Goal: Task Accomplishment & Management: Manage account settings

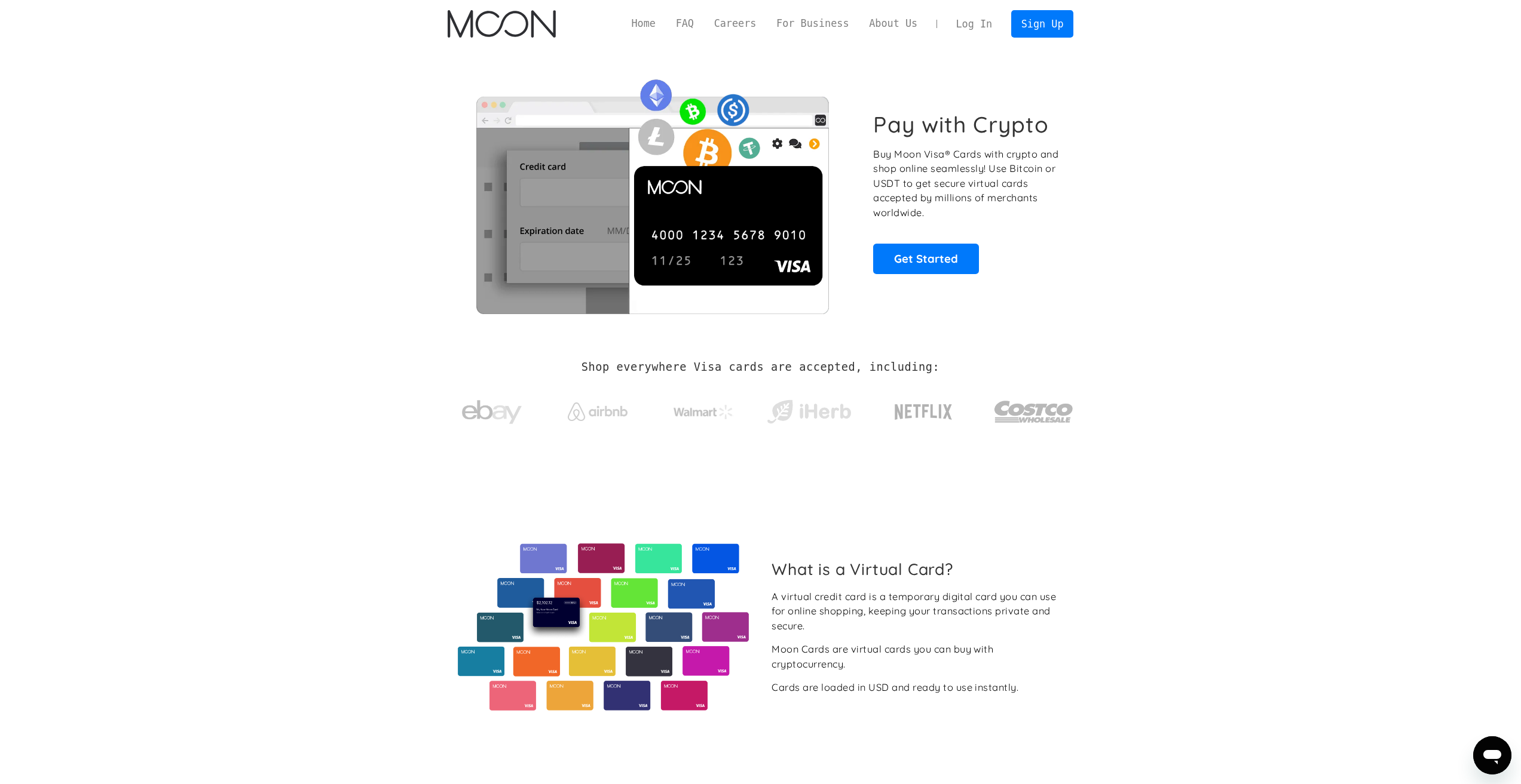
click at [973, 16] on link "Log In" at bounding box center [974, 24] width 56 height 26
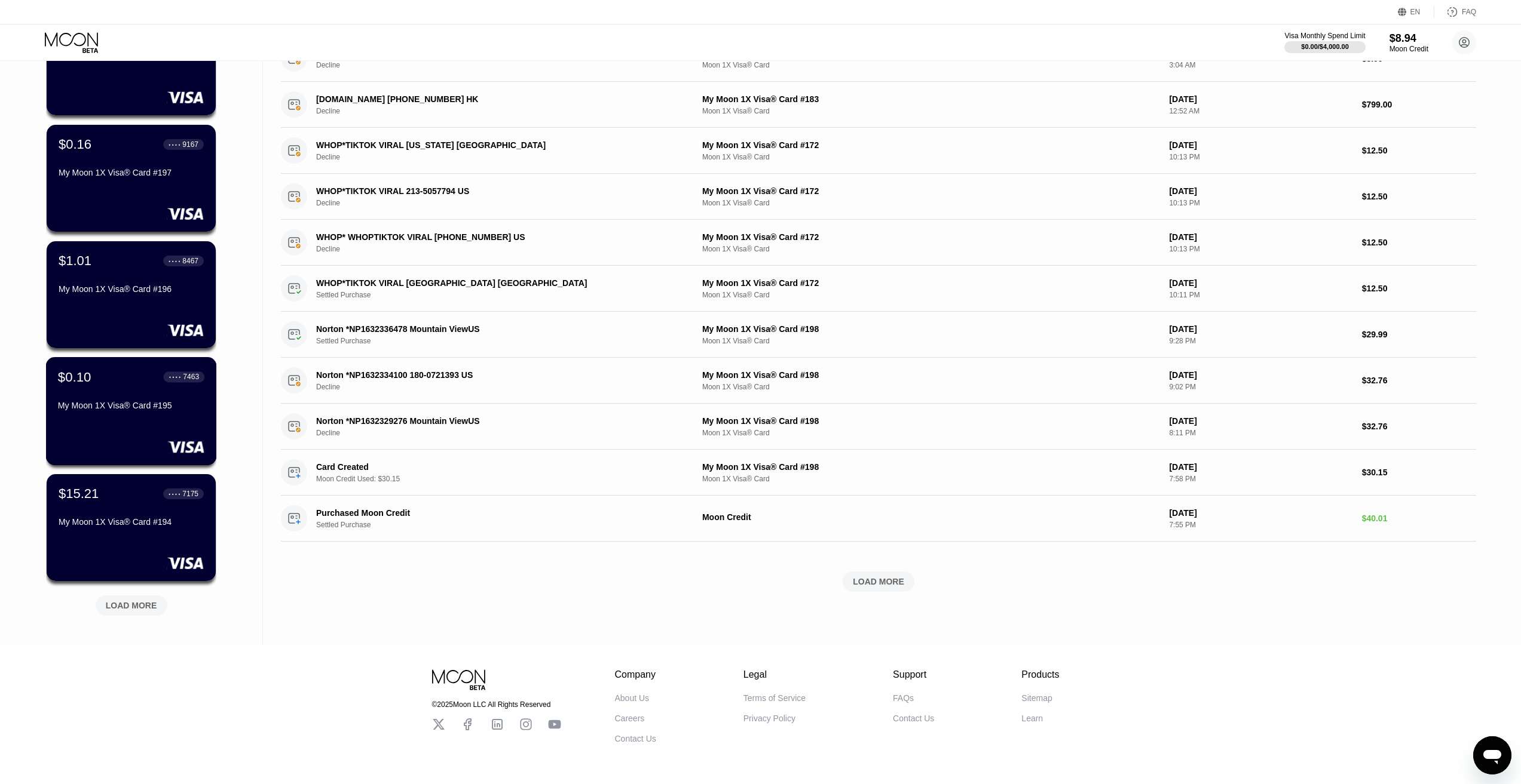
scroll to position [179, 0]
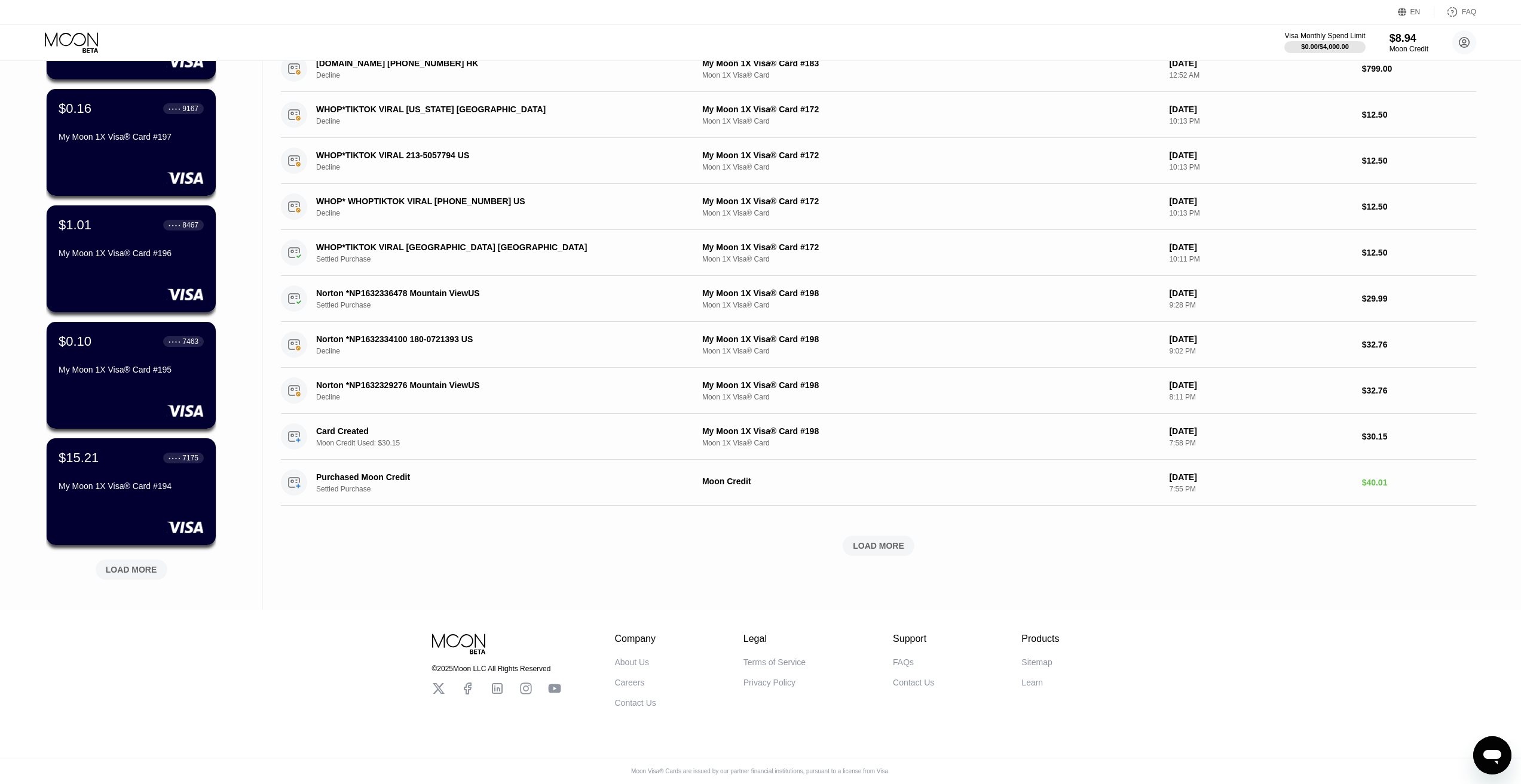
click at [116, 573] on div "LOAD MORE" at bounding box center [131, 570] width 51 height 11
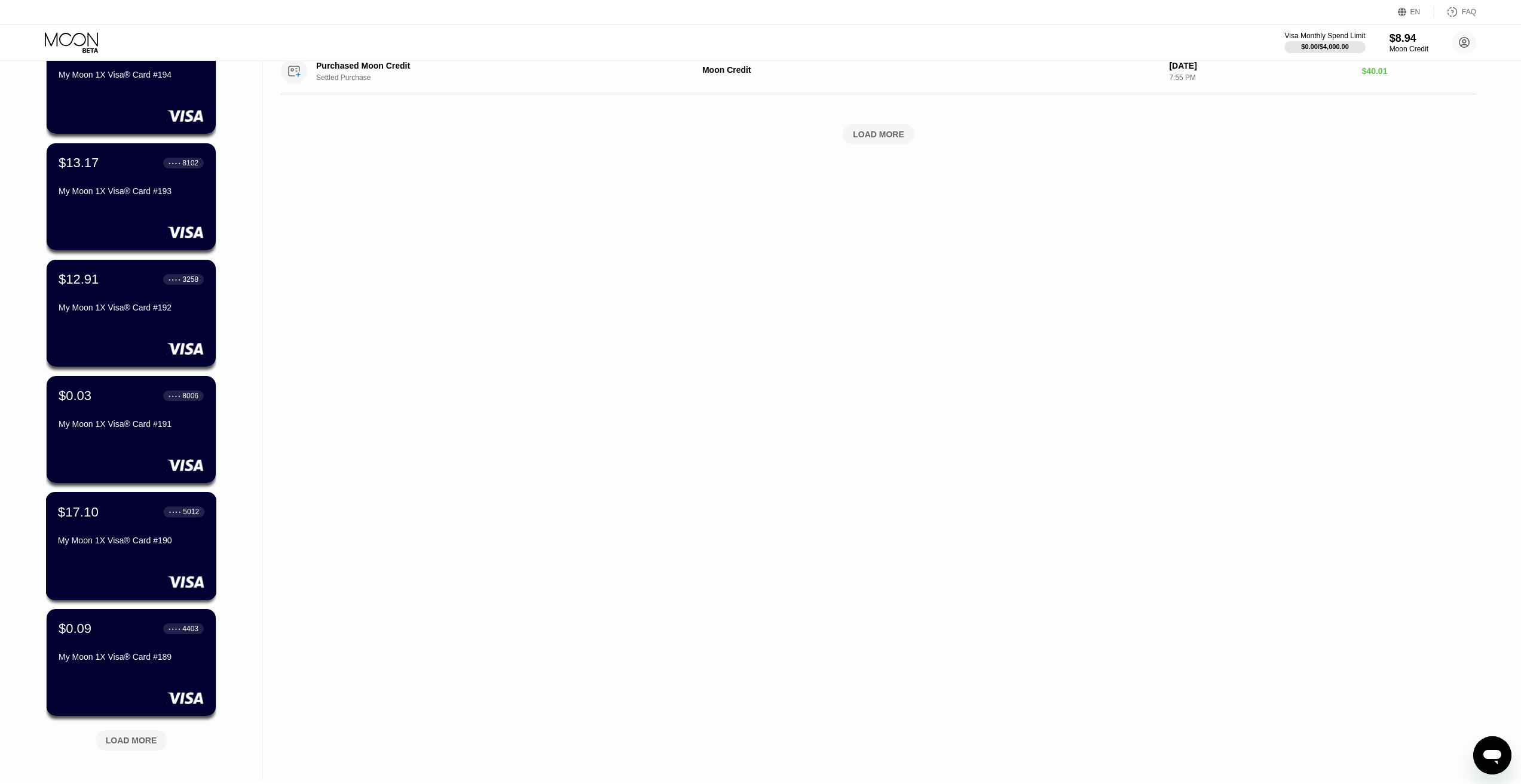
scroll to position [771, 0]
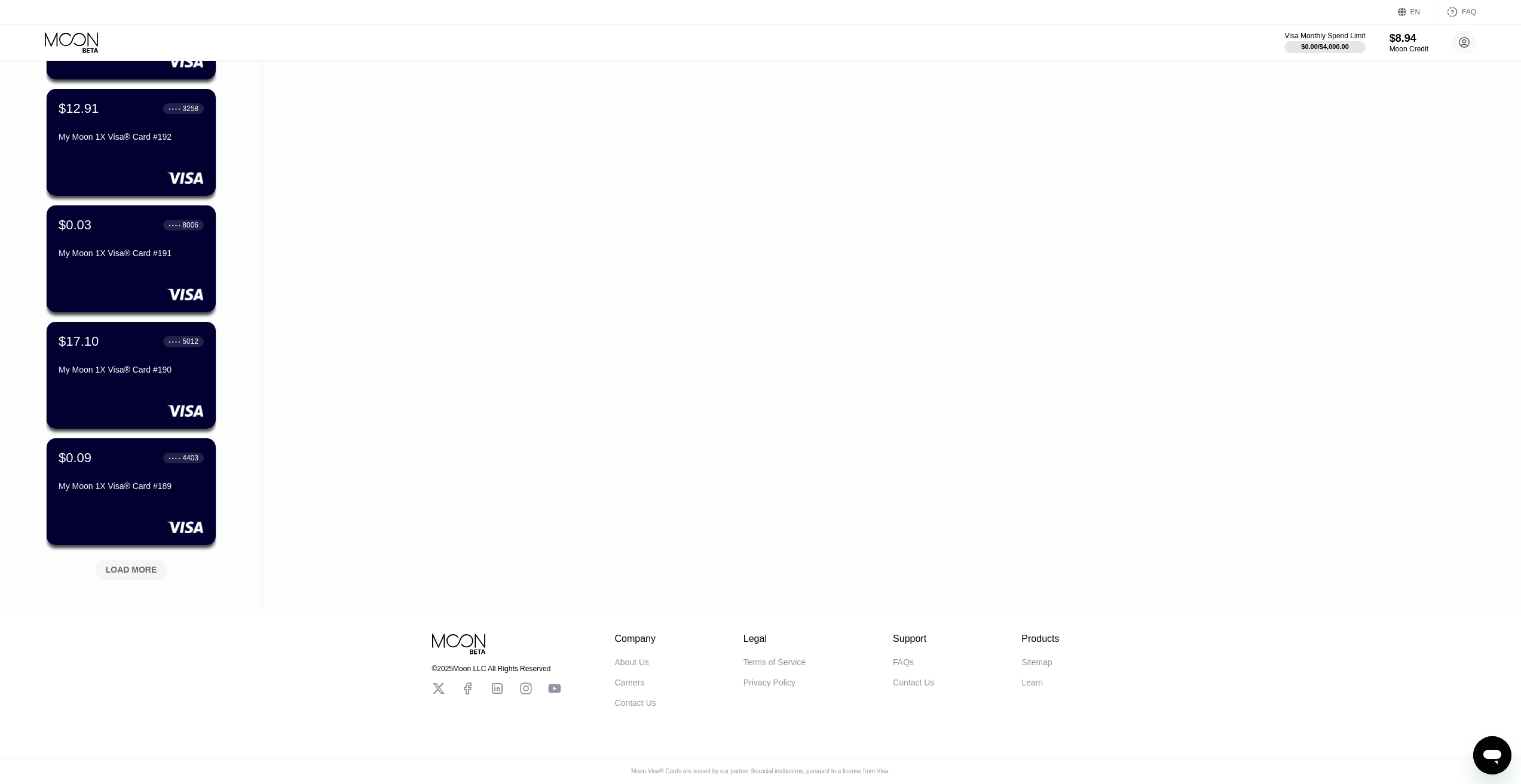
click at [127, 564] on div "LOAD MORE" at bounding box center [131, 570] width 51 height 11
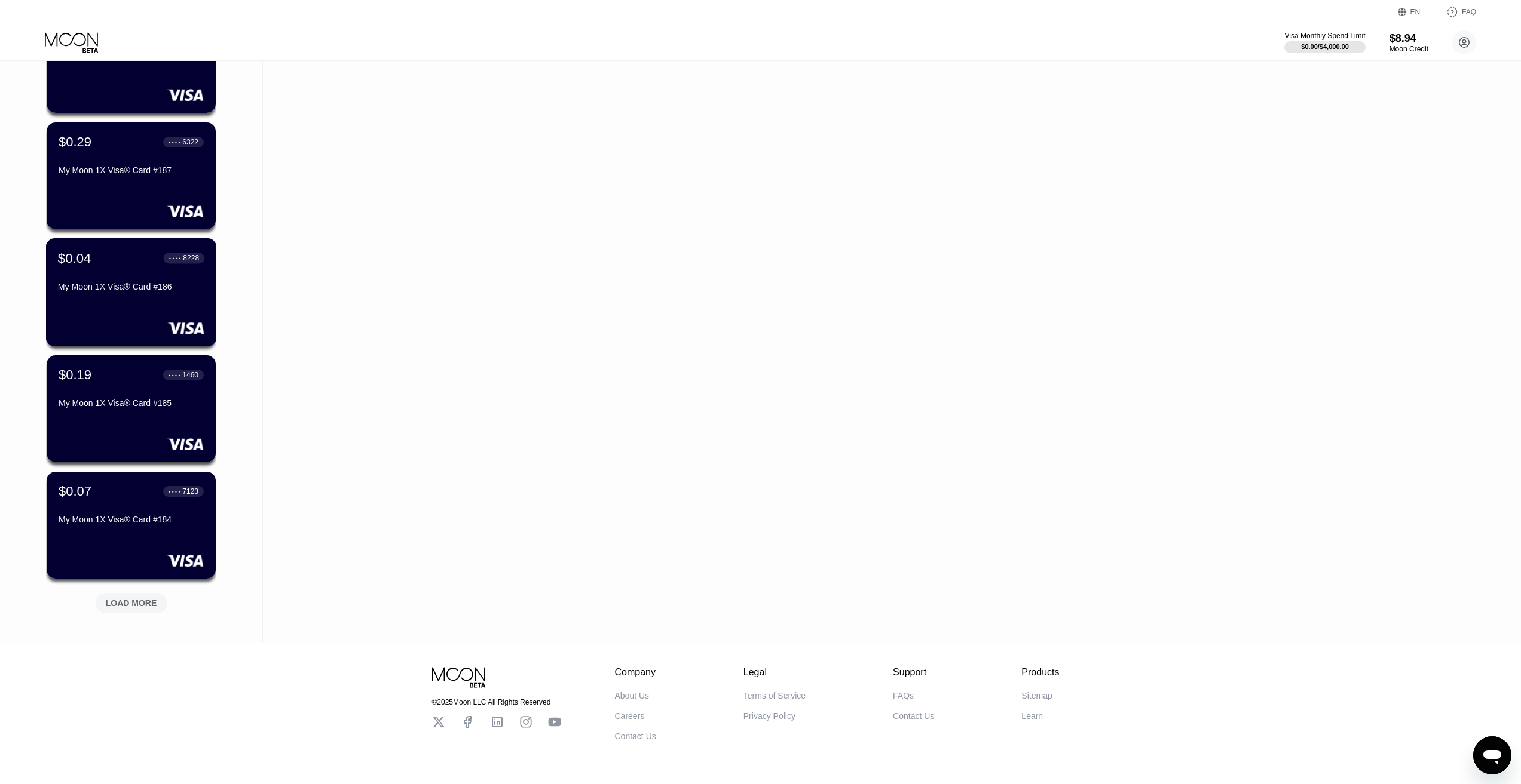
scroll to position [1353, 0]
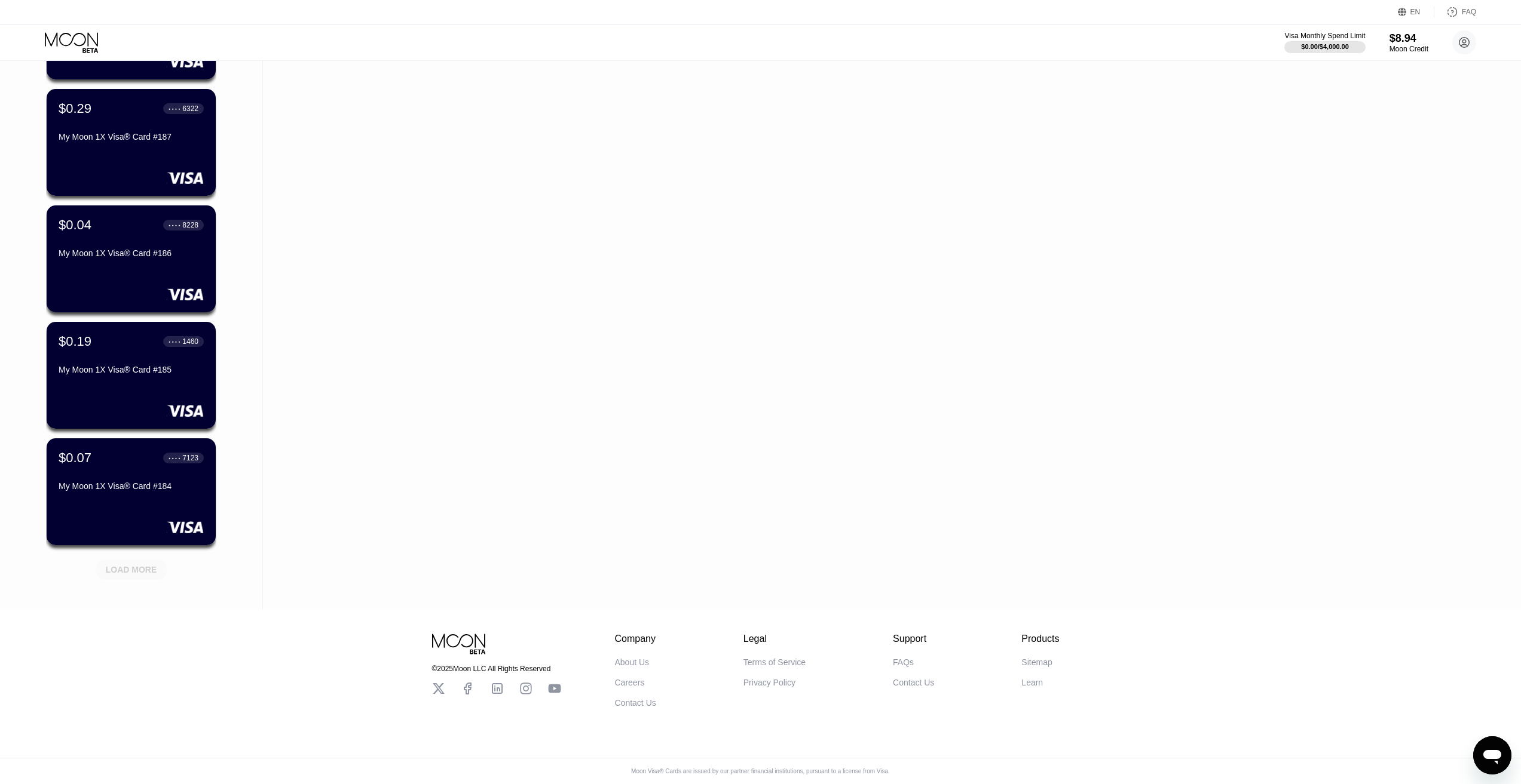
click at [128, 564] on div "LOAD MORE" at bounding box center [131, 570] width 51 height 11
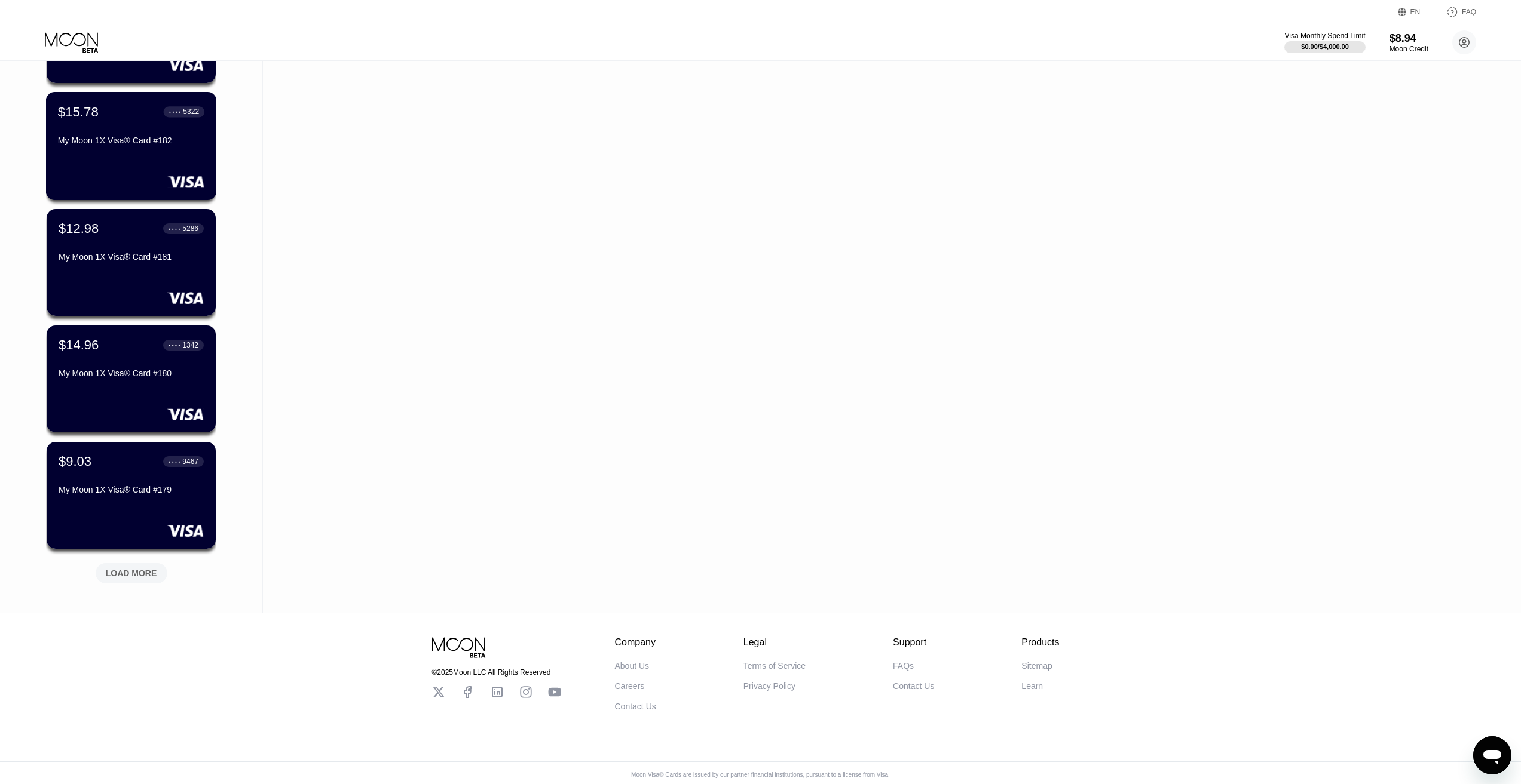
scroll to position [1936, 0]
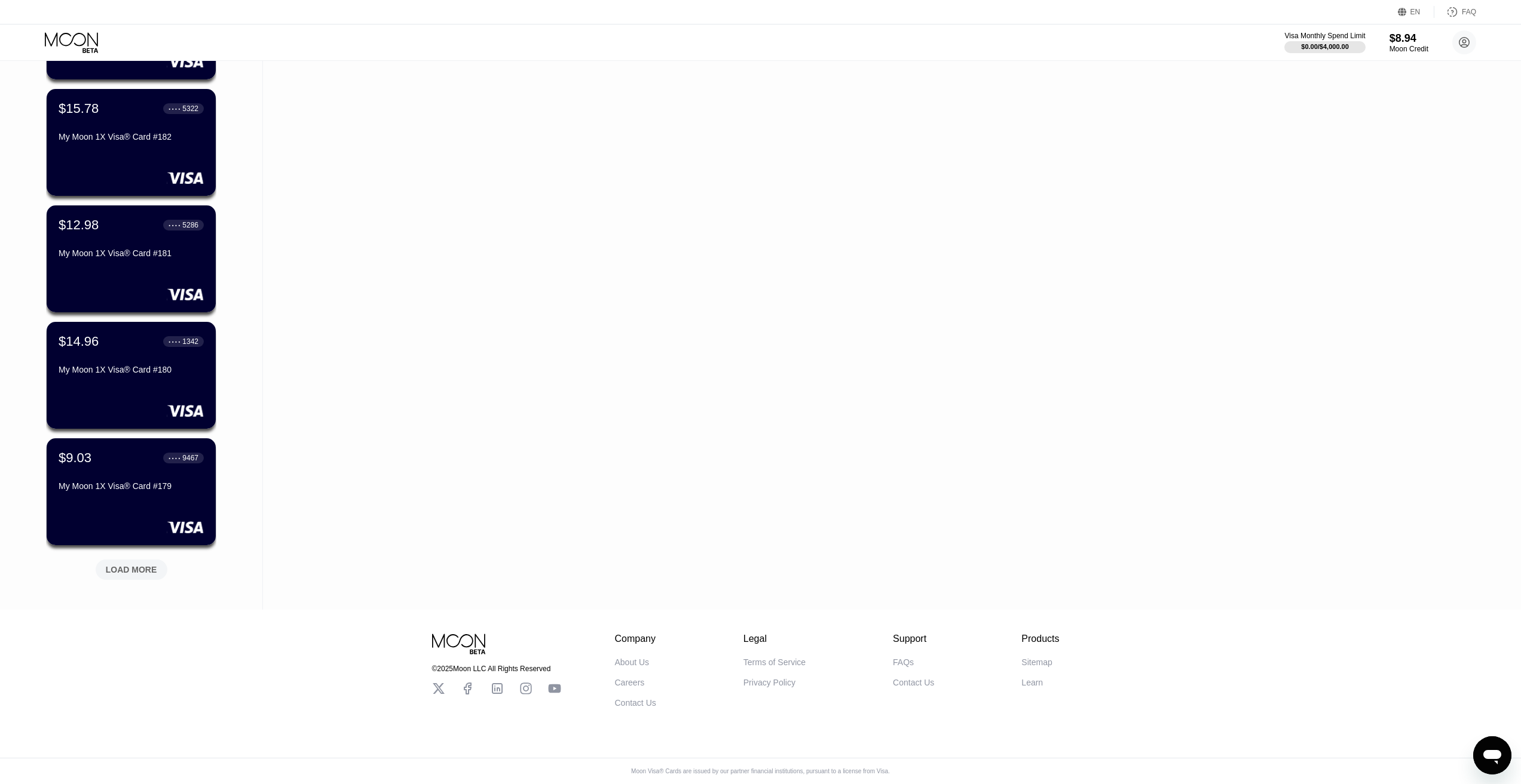
click at [144, 564] on div "LOAD MORE" at bounding box center [131, 570] width 51 height 11
click at [142, 566] on div "LOAD MORE" at bounding box center [131, 570] width 51 height 11
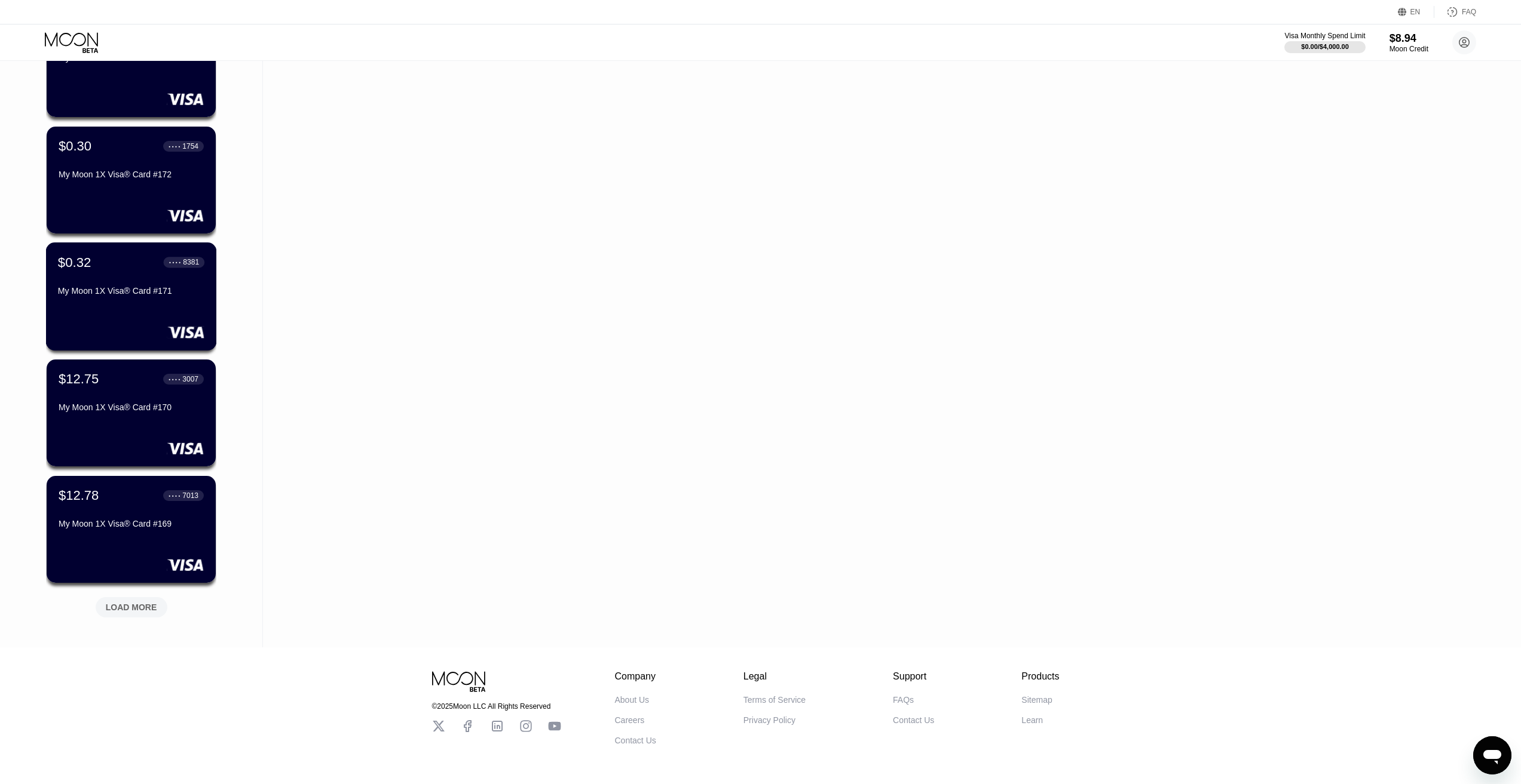
scroll to position [3056, 0]
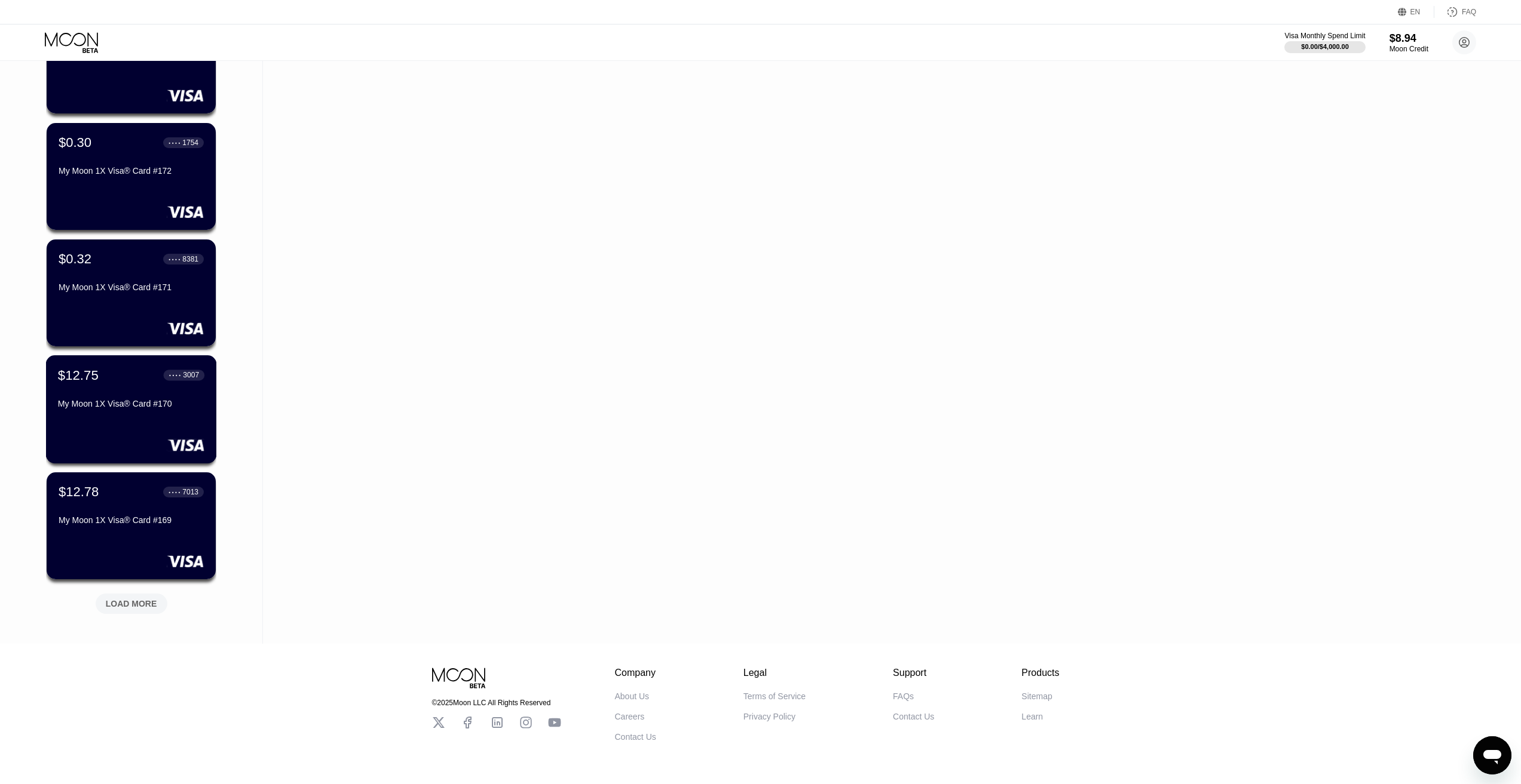
click at [130, 434] on div "$12.75 ● ● ● ● 3007 My Moon 1X Visa® Card #170" at bounding box center [131, 410] width 171 height 108
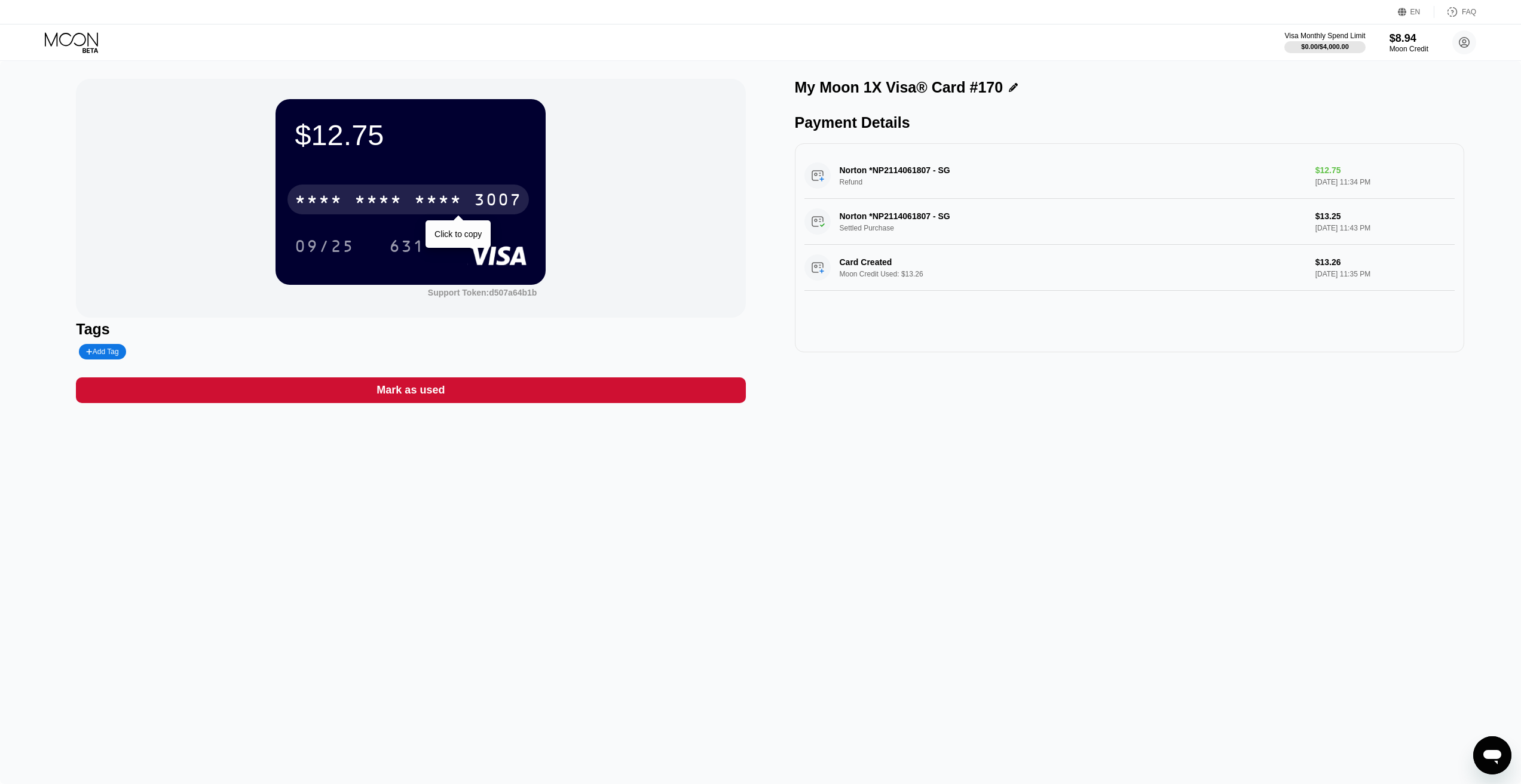
click at [498, 204] on div "3007" at bounding box center [498, 201] width 48 height 19
click at [429, 191] on div "4513 6500 2023 3007" at bounding box center [408, 199] width 241 height 30
click at [413, 192] on div "* * * * * * * * * * * * 3007" at bounding box center [408, 199] width 241 height 30
